Goal: Book appointment/travel/reservation

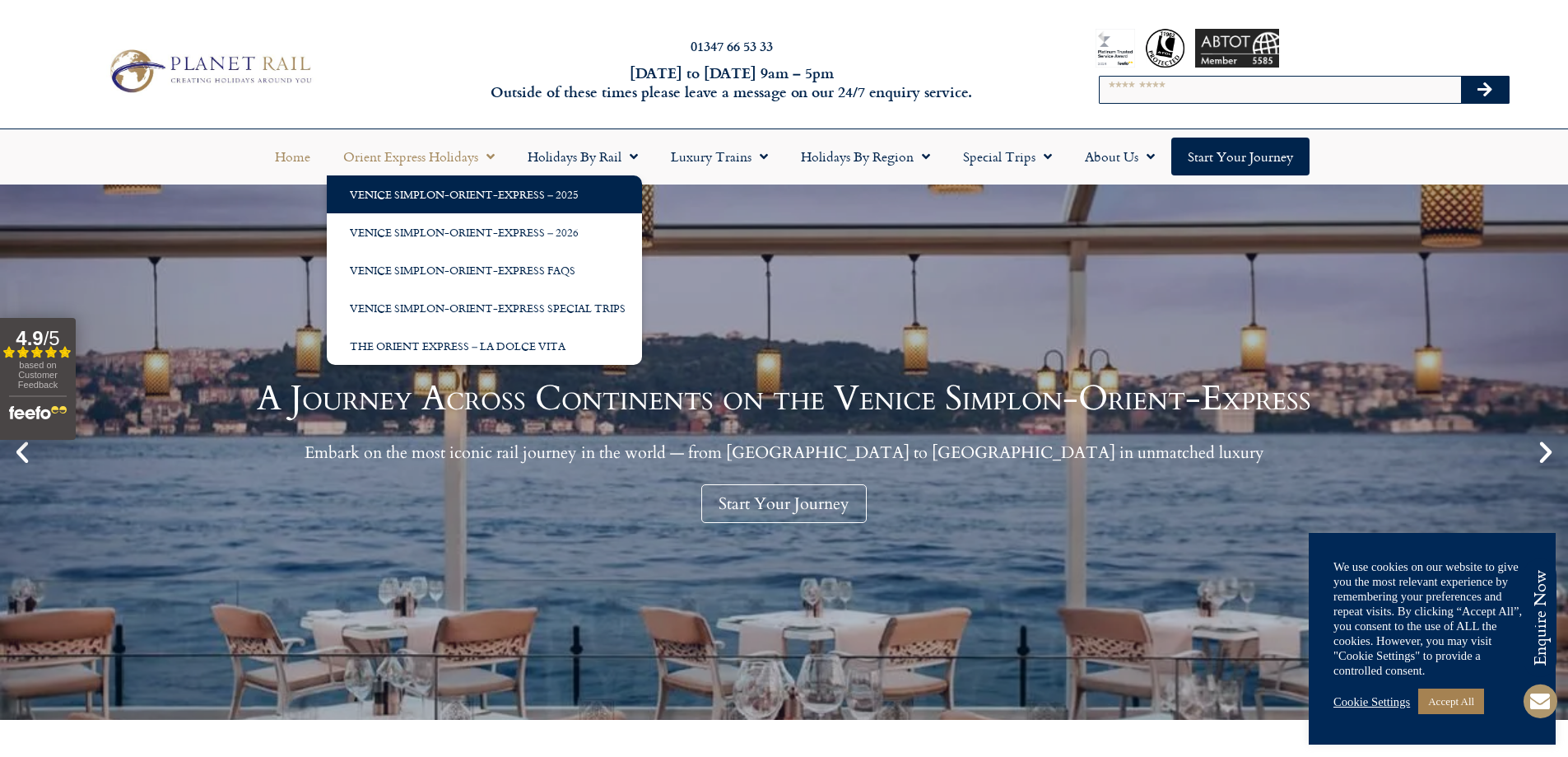
click at [501, 200] on link "Venice Simplon-Orient-Express – 2025" at bounding box center [484, 194] width 316 height 38
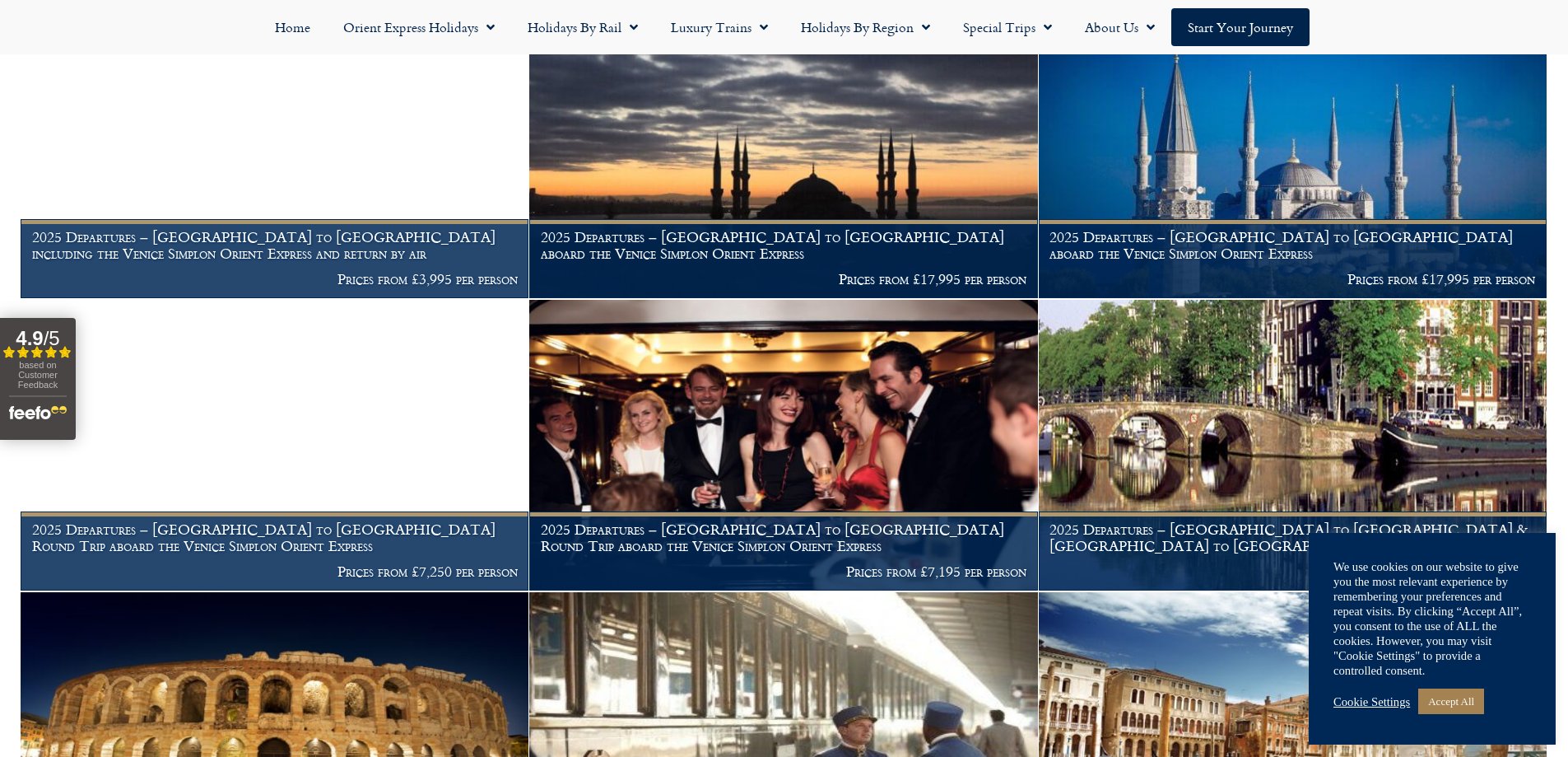
scroll to position [1565, 0]
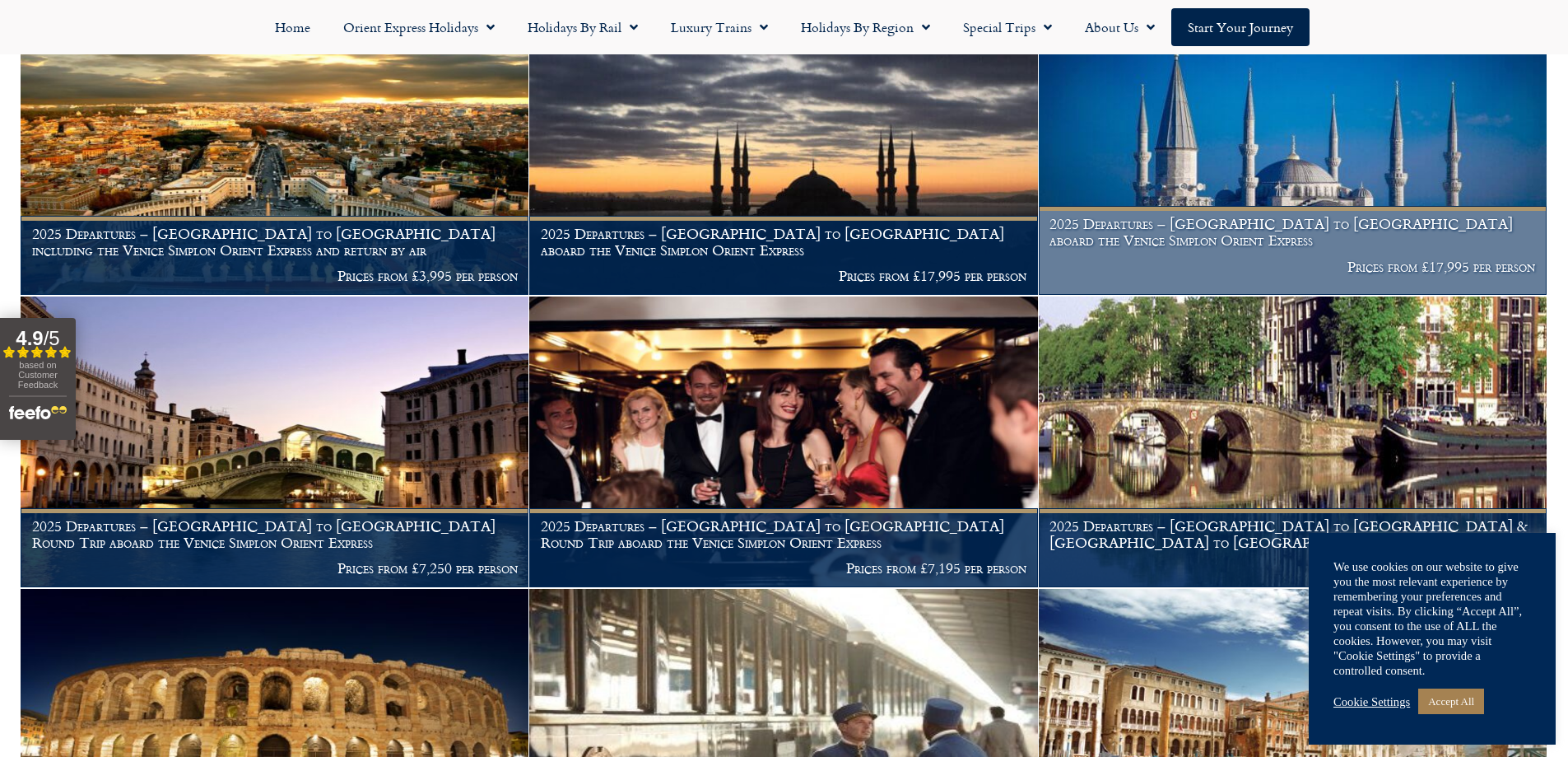
click at [1352, 153] on img at bounding box center [1293, 149] width 508 height 290
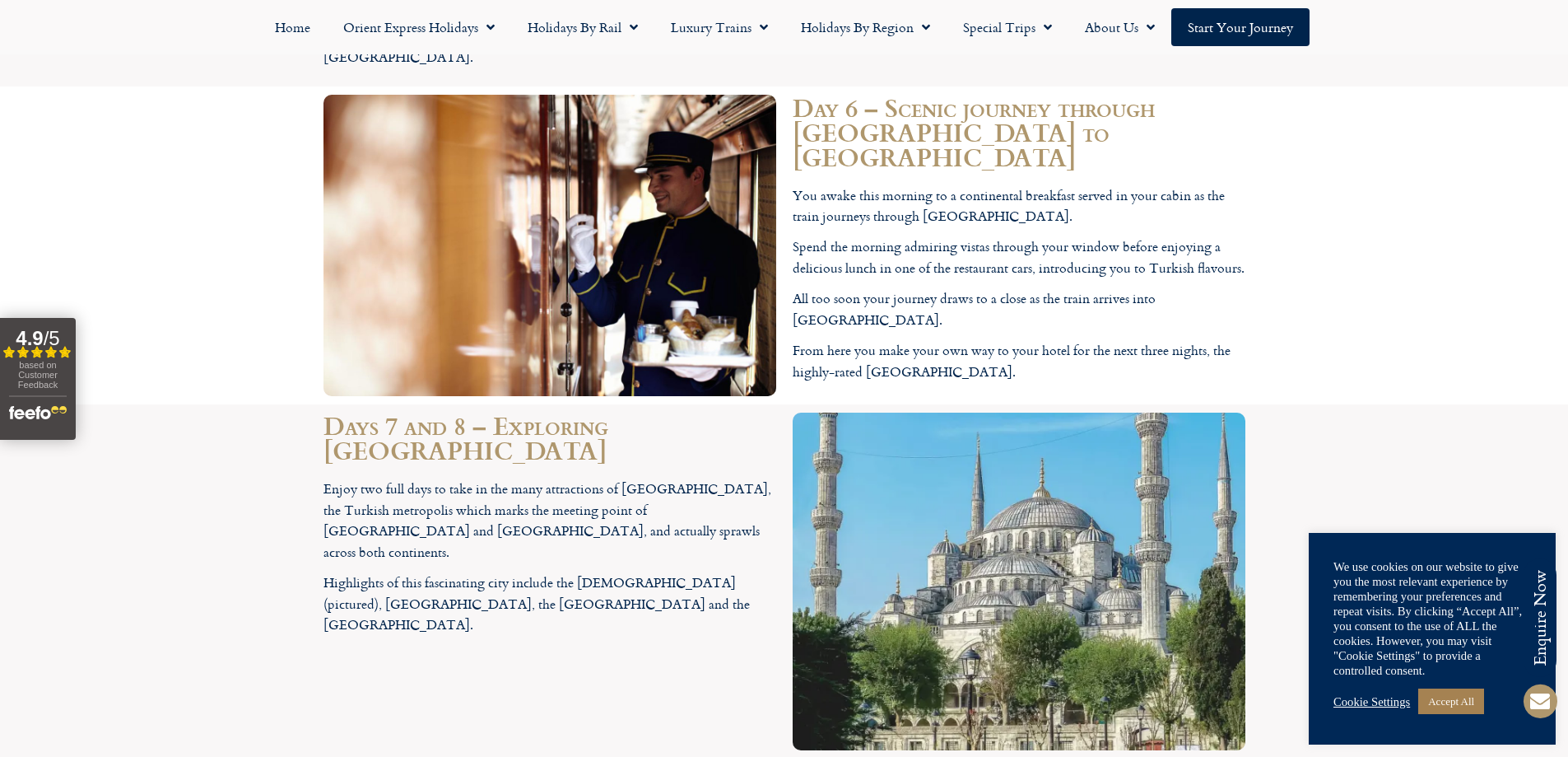
scroll to position [6343, 0]
click at [1448, 707] on link "Accept All" at bounding box center [1451, 701] width 65 height 25
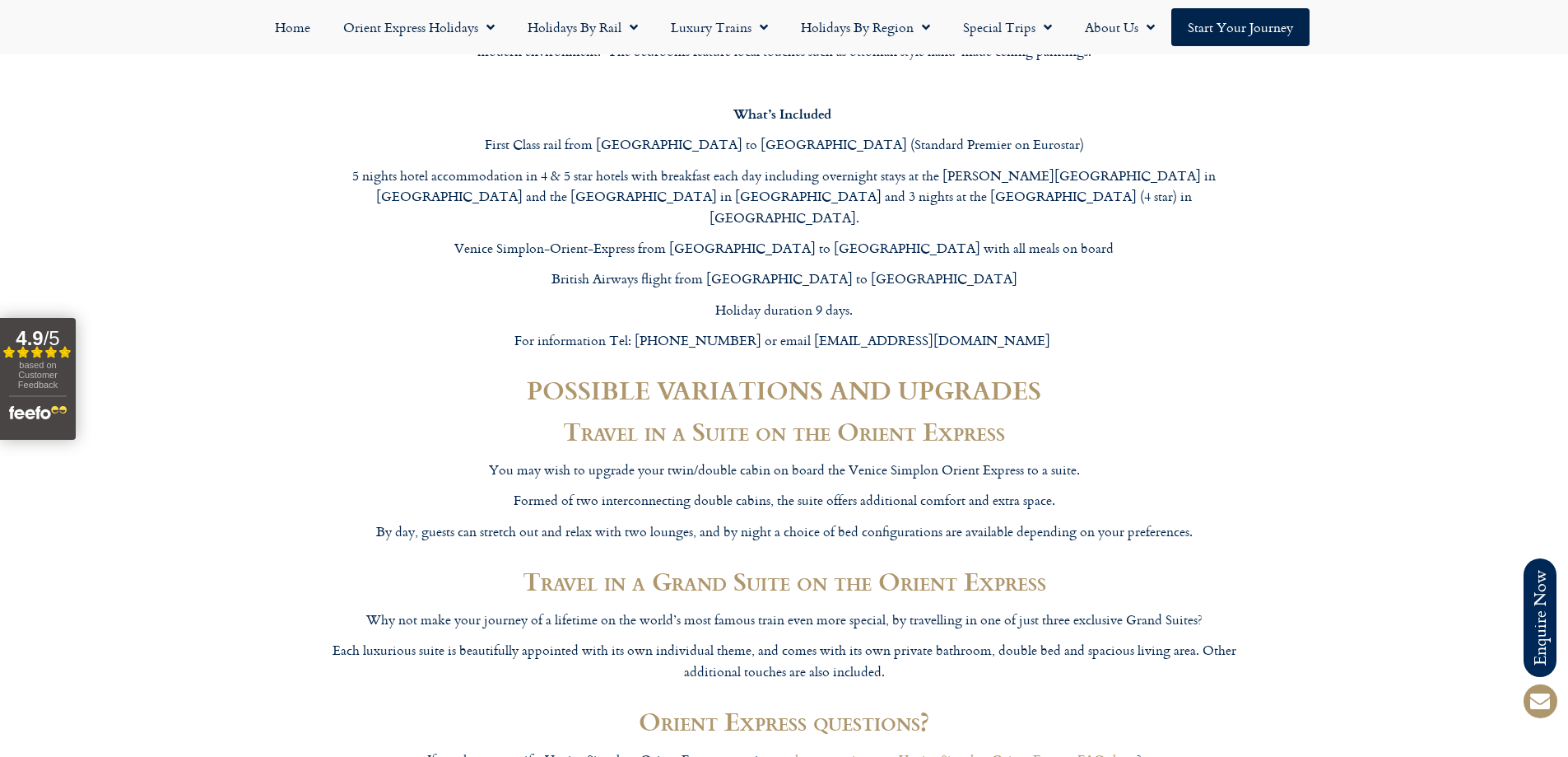
scroll to position [8072, 0]
